Goal: Information Seeking & Learning: Learn about a topic

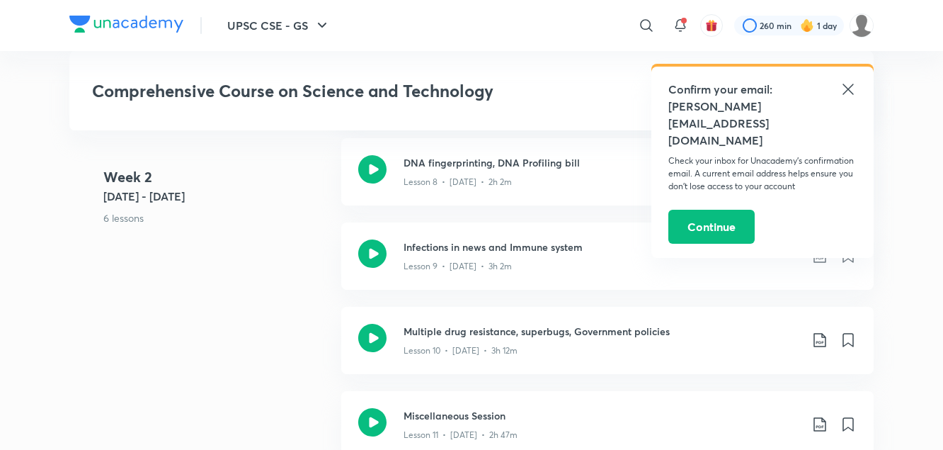
scroll to position [1416, 0]
click at [508, 177] on p "Lesson 8 • [DATE] • 2h 2m" at bounding box center [458, 181] width 108 height 13
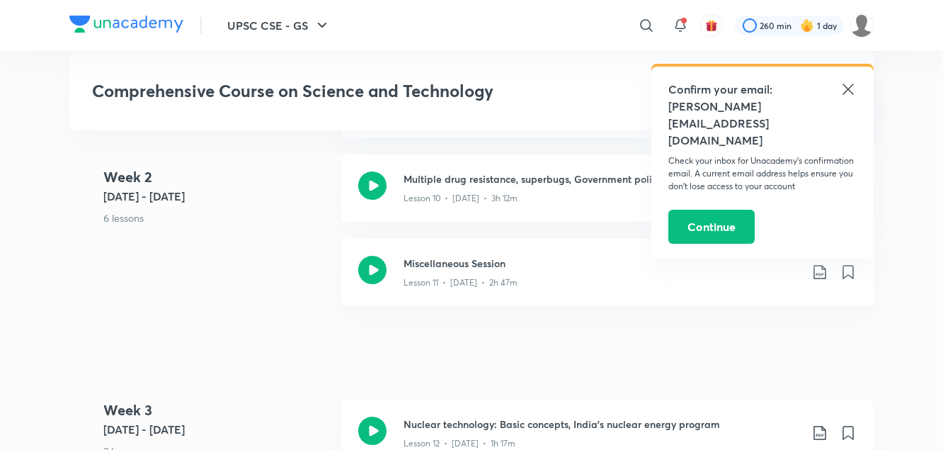
scroll to position [1661, 0]
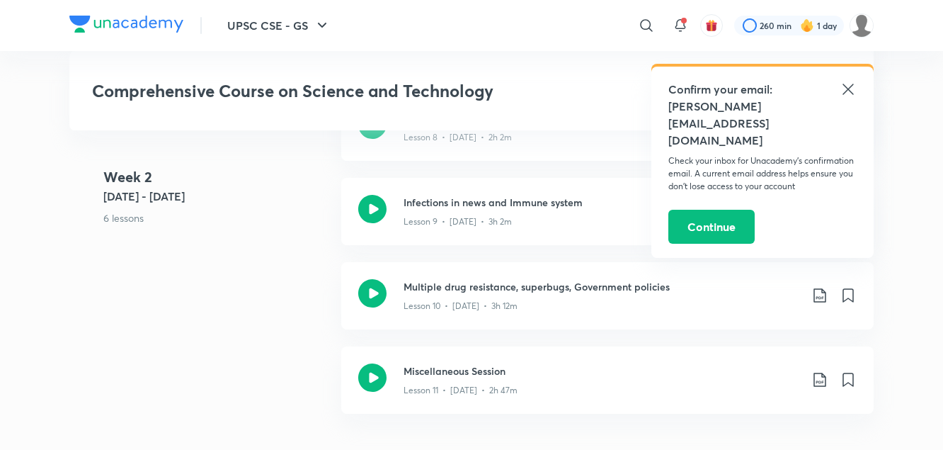
scroll to position [1459, 0]
click at [473, 219] on p "Lesson 9 • [DATE] • 3h 2m" at bounding box center [458, 222] width 108 height 13
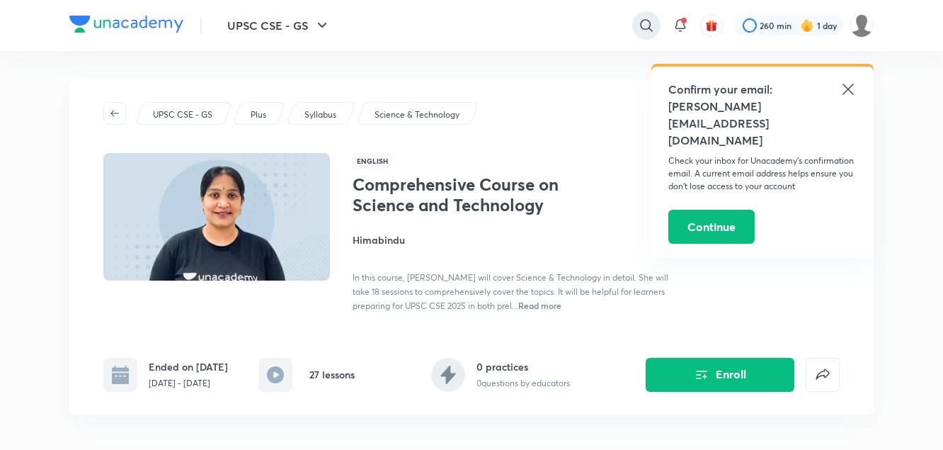
click at [645, 21] on icon at bounding box center [646, 25] width 17 height 17
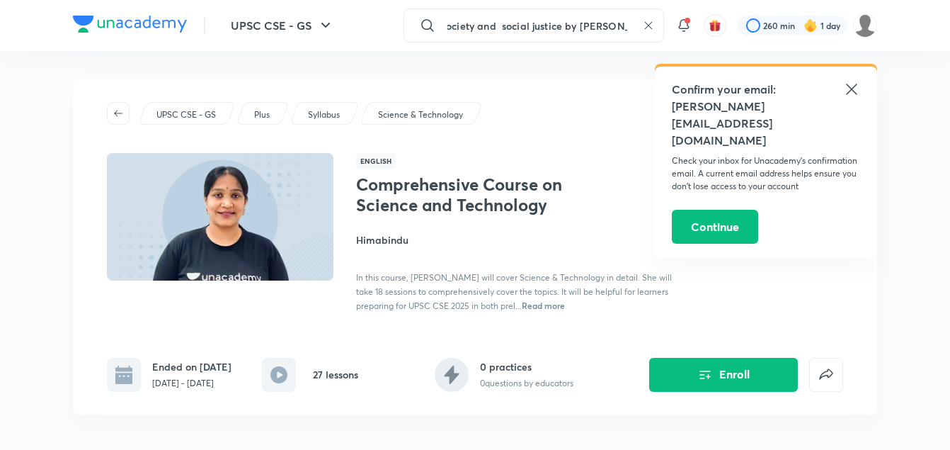
scroll to position [0, 12]
type input "society and social justice by [PERSON_NAME]"
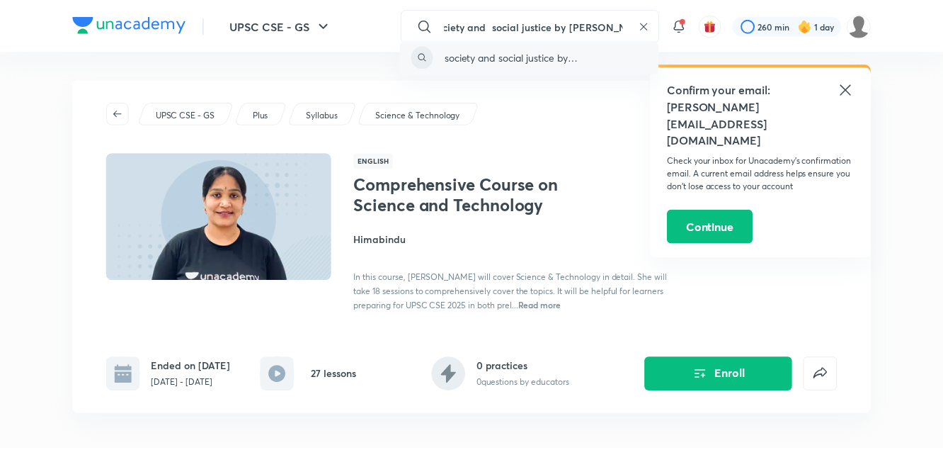
scroll to position [0, 0]
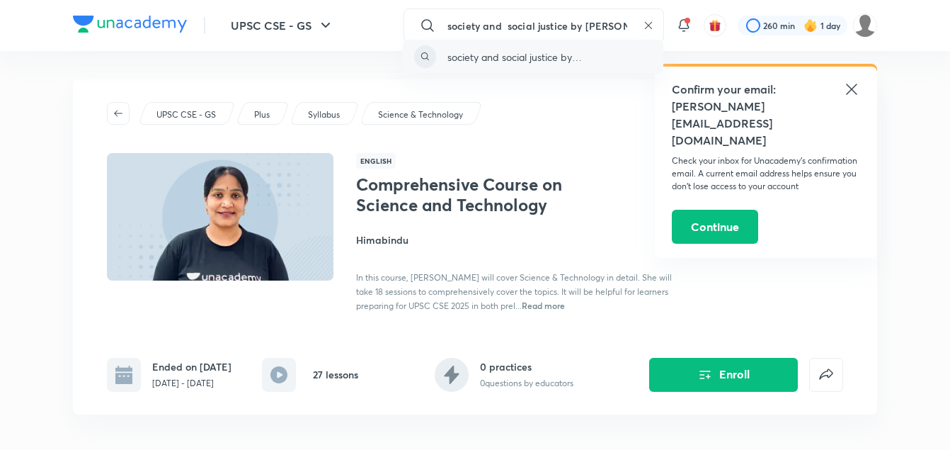
click at [605, 62] on p "society and social justice by [PERSON_NAME]" at bounding box center [550, 57] width 204 height 15
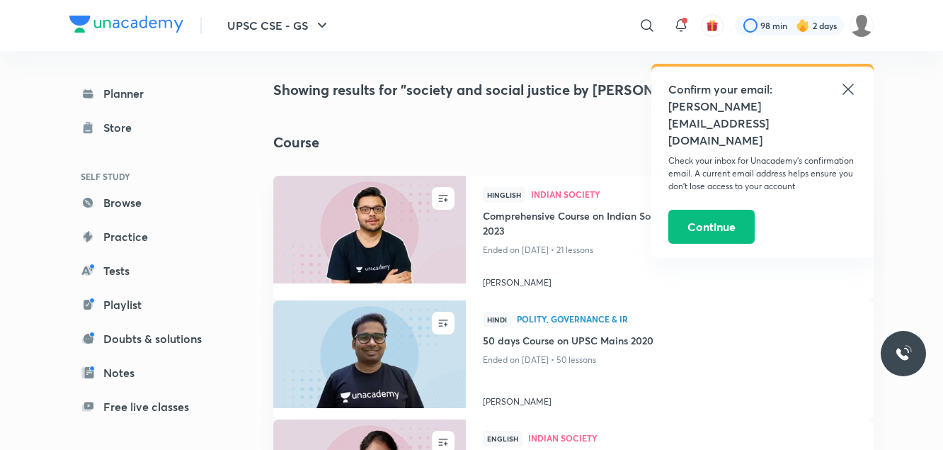
click at [853, 85] on icon at bounding box center [848, 89] width 11 height 11
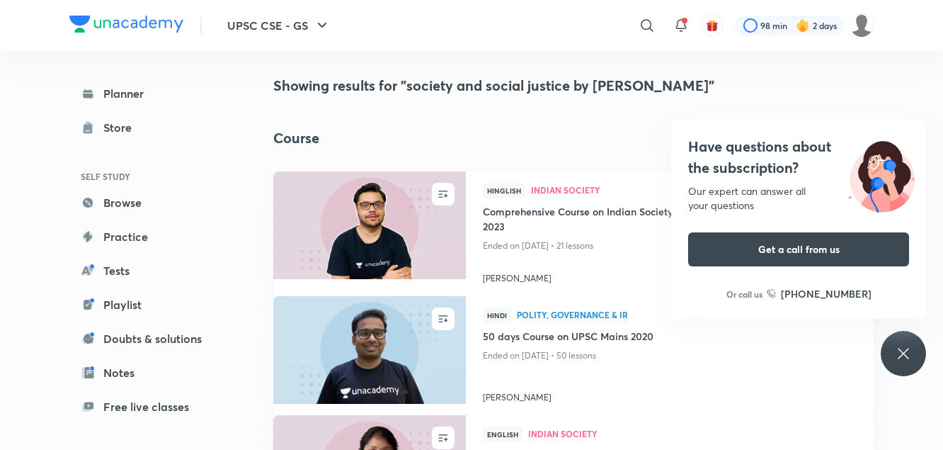
scroll to position [4, 0]
click at [645, 23] on icon at bounding box center [647, 25] width 17 height 17
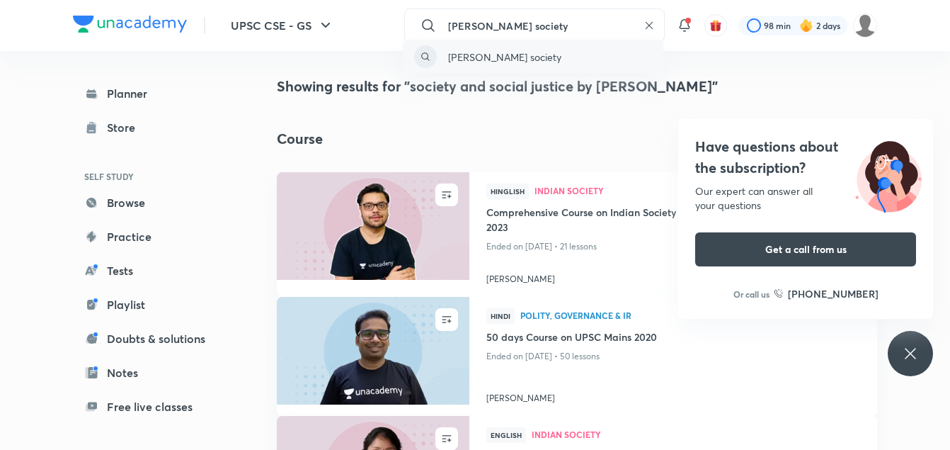
type input "[PERSON_NAME] society"
click at [560, 65] on div "[PERSON_NAME] society" at bounding box center [533, 57] width 261 height 34
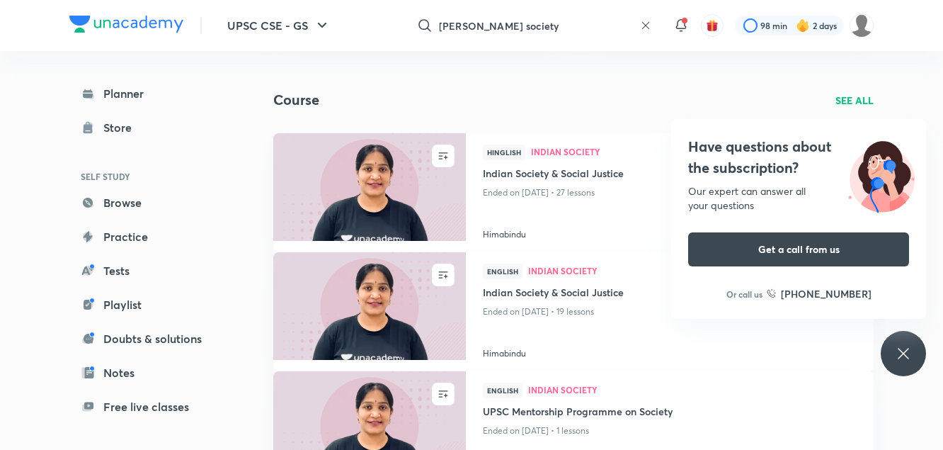
scroll to position [281, 0]
click at [377, 229] on img at bounding box center [369, 187] width 196 height 110
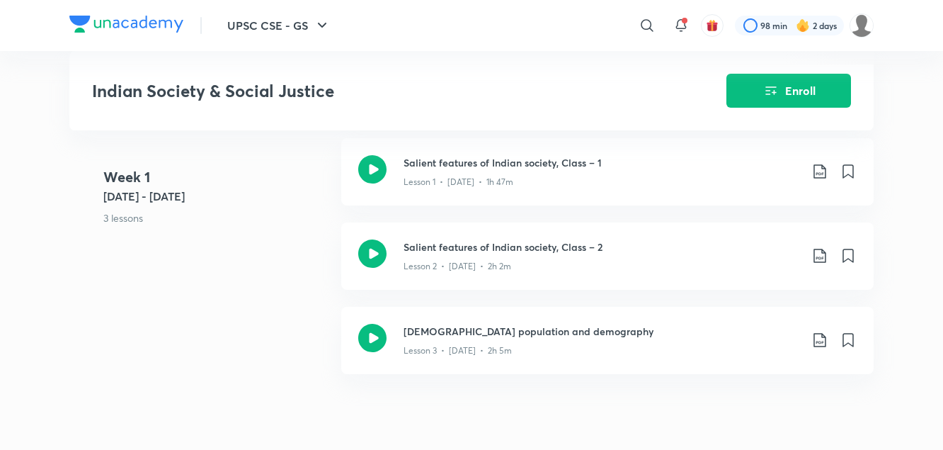
scroll to position [624, 0]
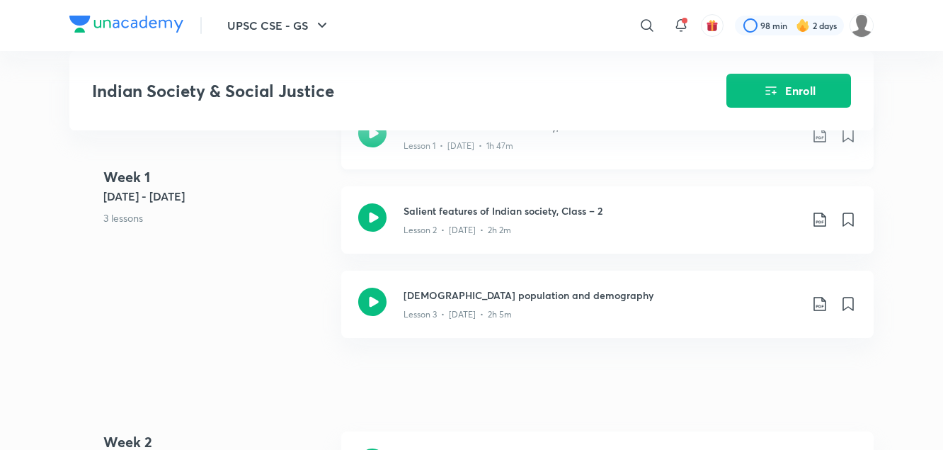
click at [397, 144] on div "Salient features of Indian society, Class – 1 Lesson 1 • [DATE] • 1h 47m" at bounding box center [607, 135] width 533 height 67
